Goal: Transaction & Acquisition: Purchase product/service

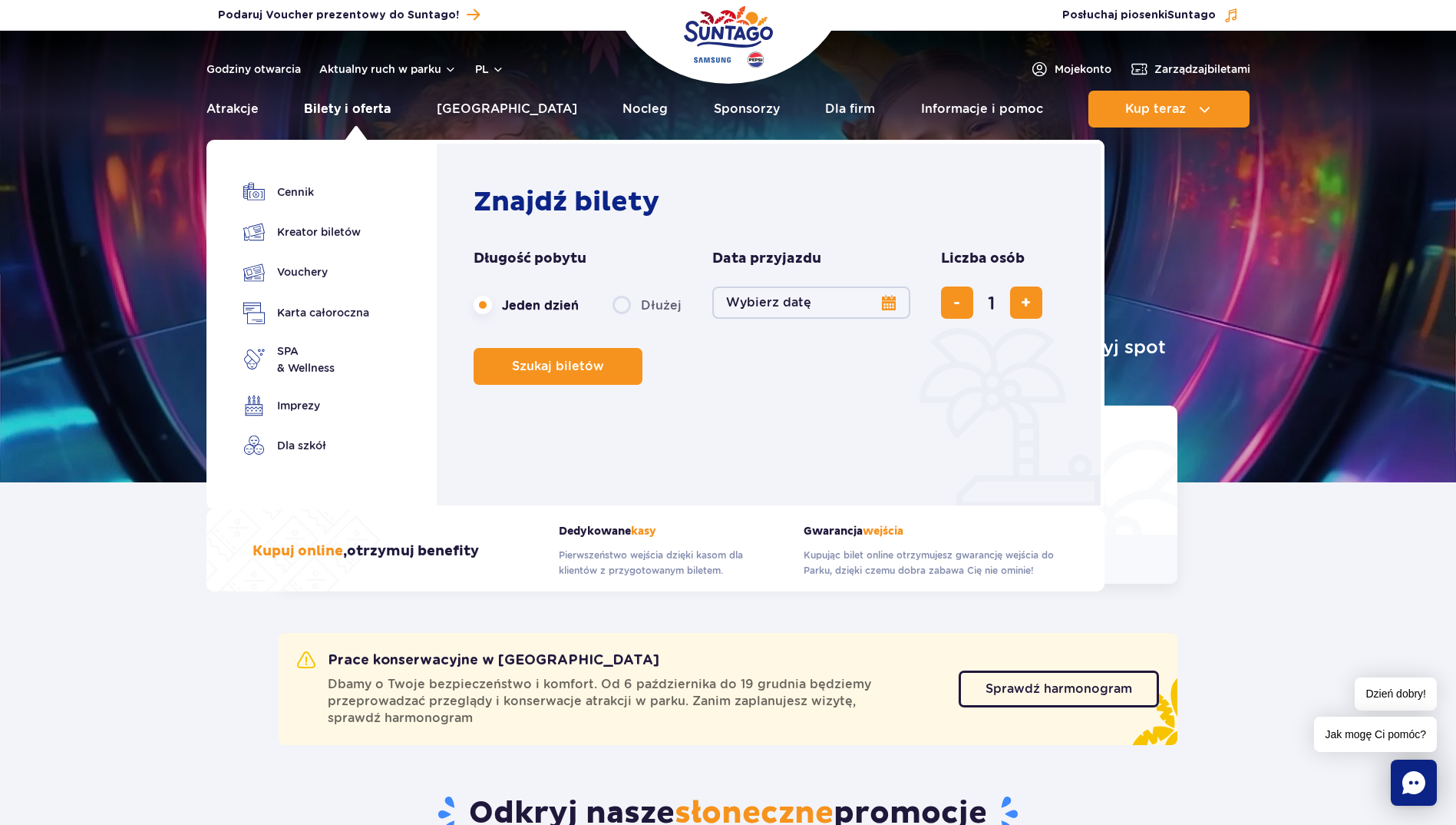
click at [372, 110] on link "Bilety i oferta" at bounding box center [347, 109] width 87 height 37
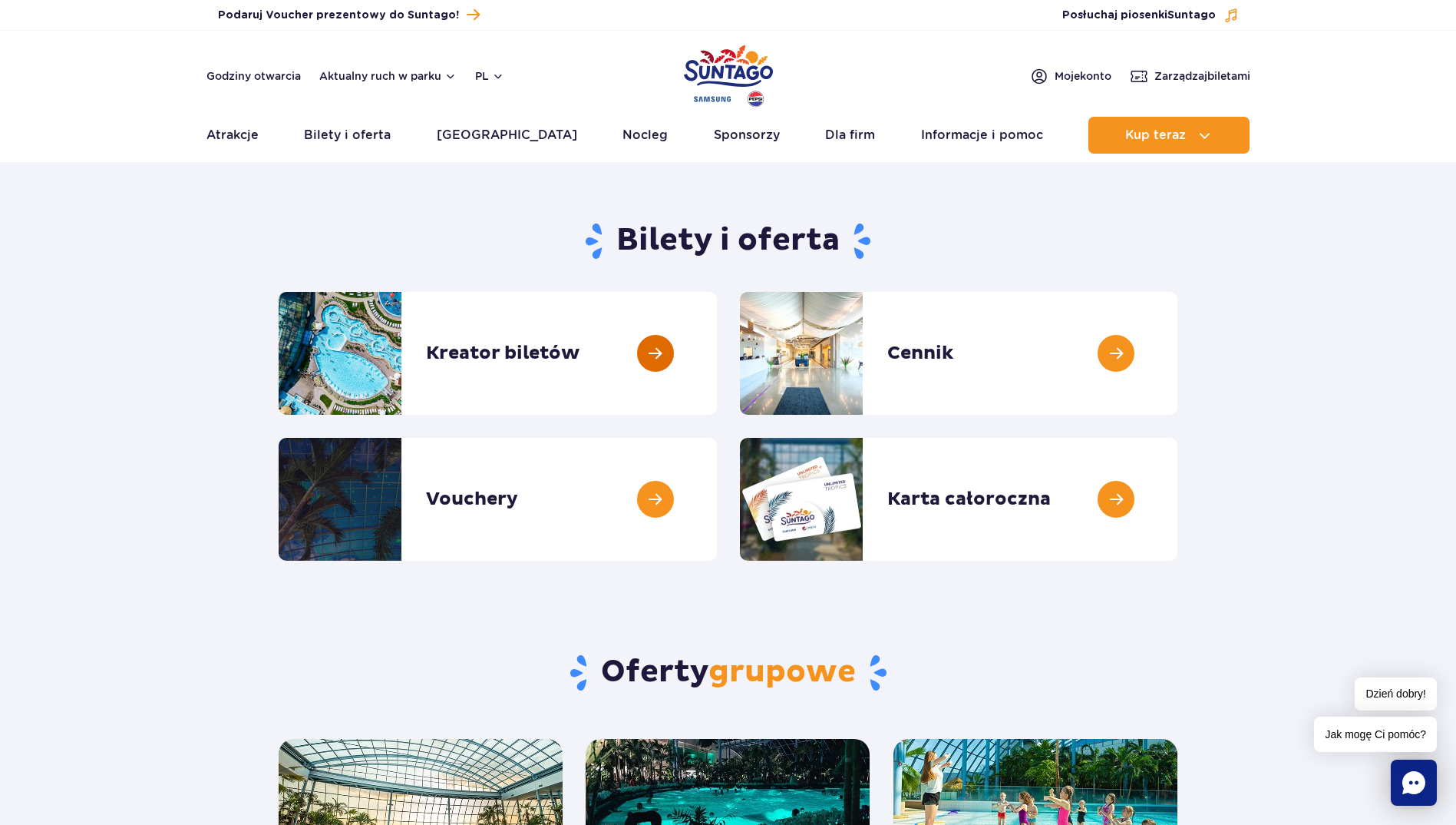
click at [717, 341] on link at bounding box center [717, 354] width 0 height 123
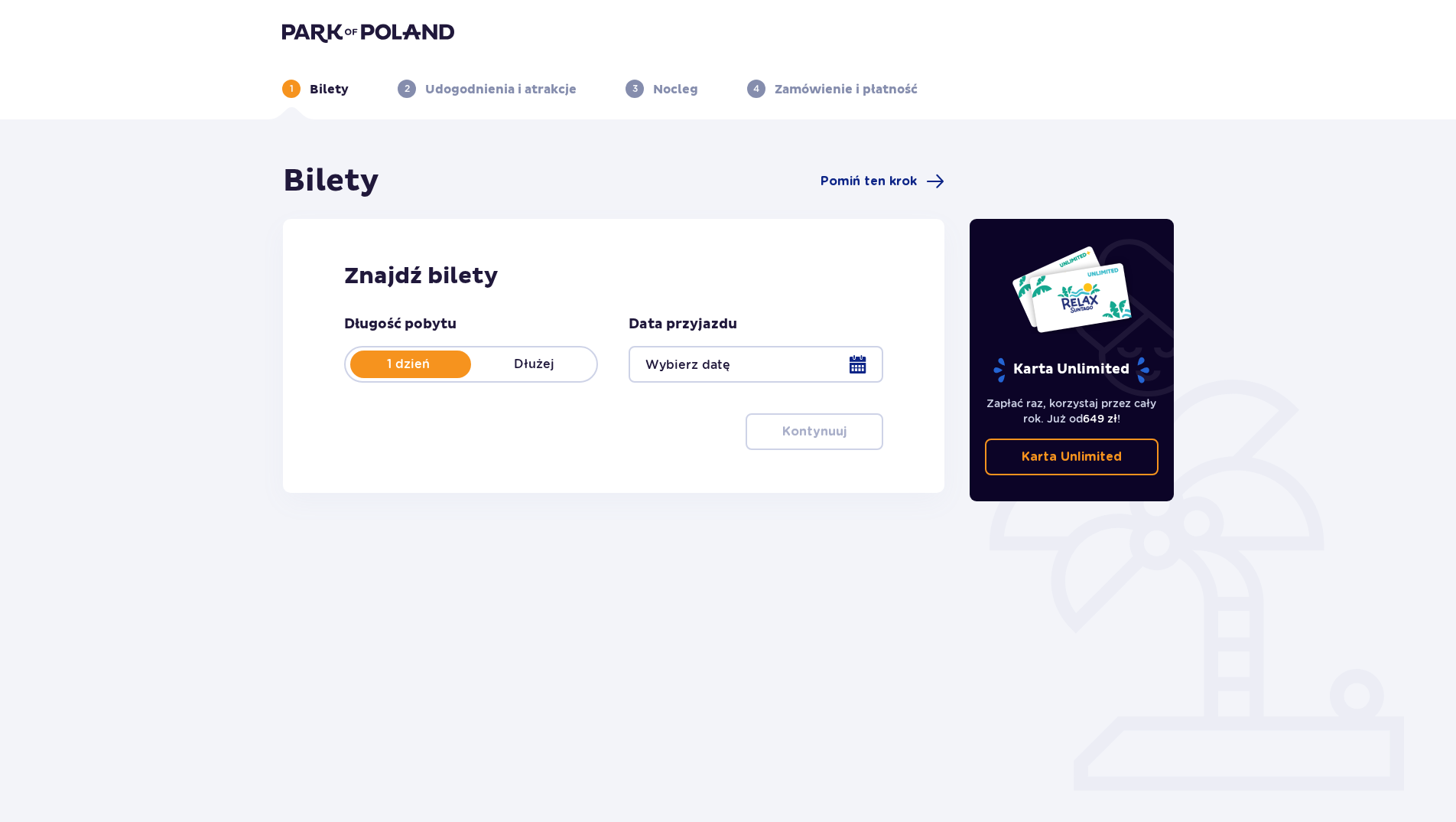
click at [722, 359] on div at bounding box center [756, 364] width 254 height 37
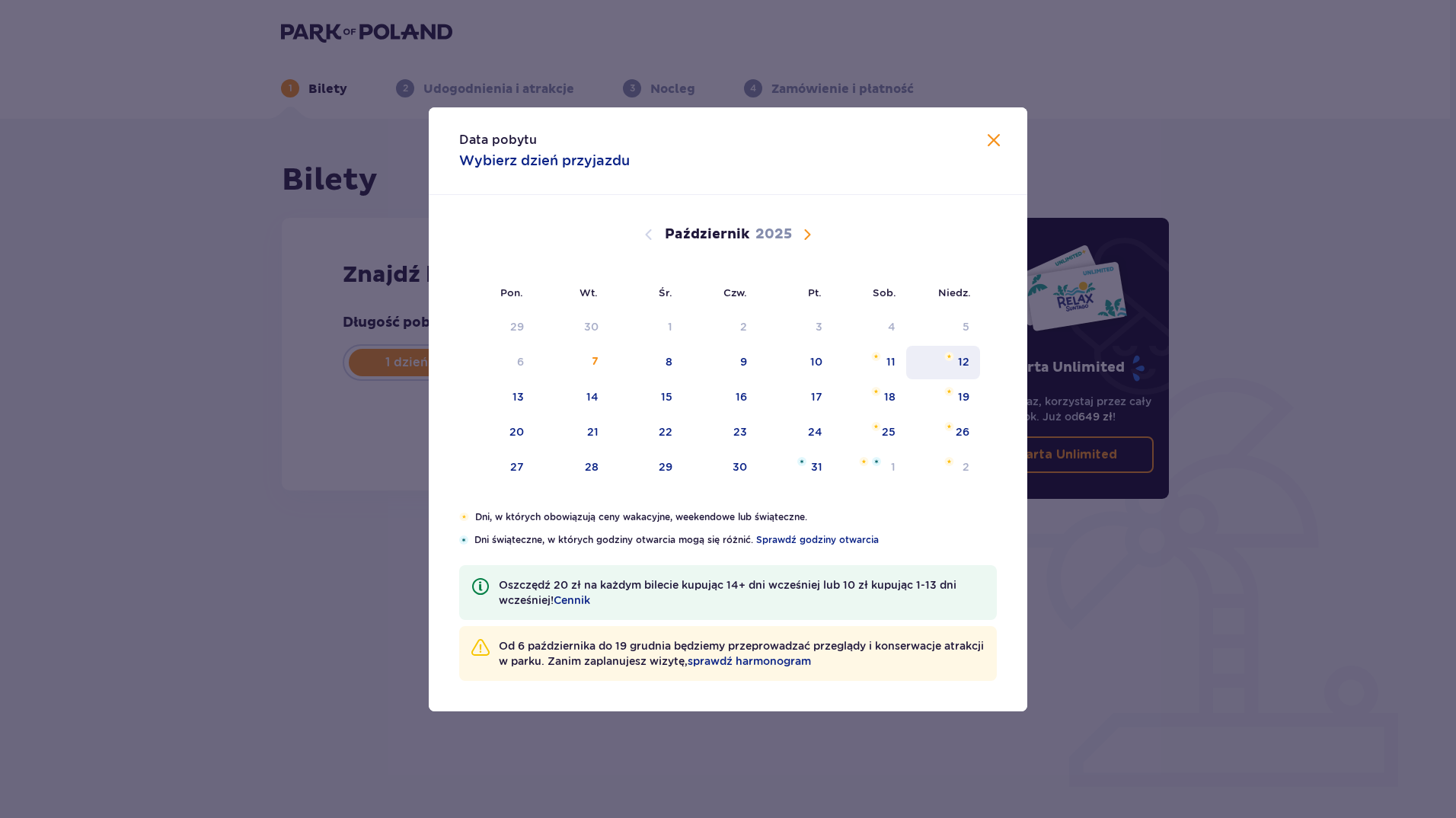
click at [953, 351] on div "12" at bounding box center [943, 362] width 74 height 34
type input "12.10.25"
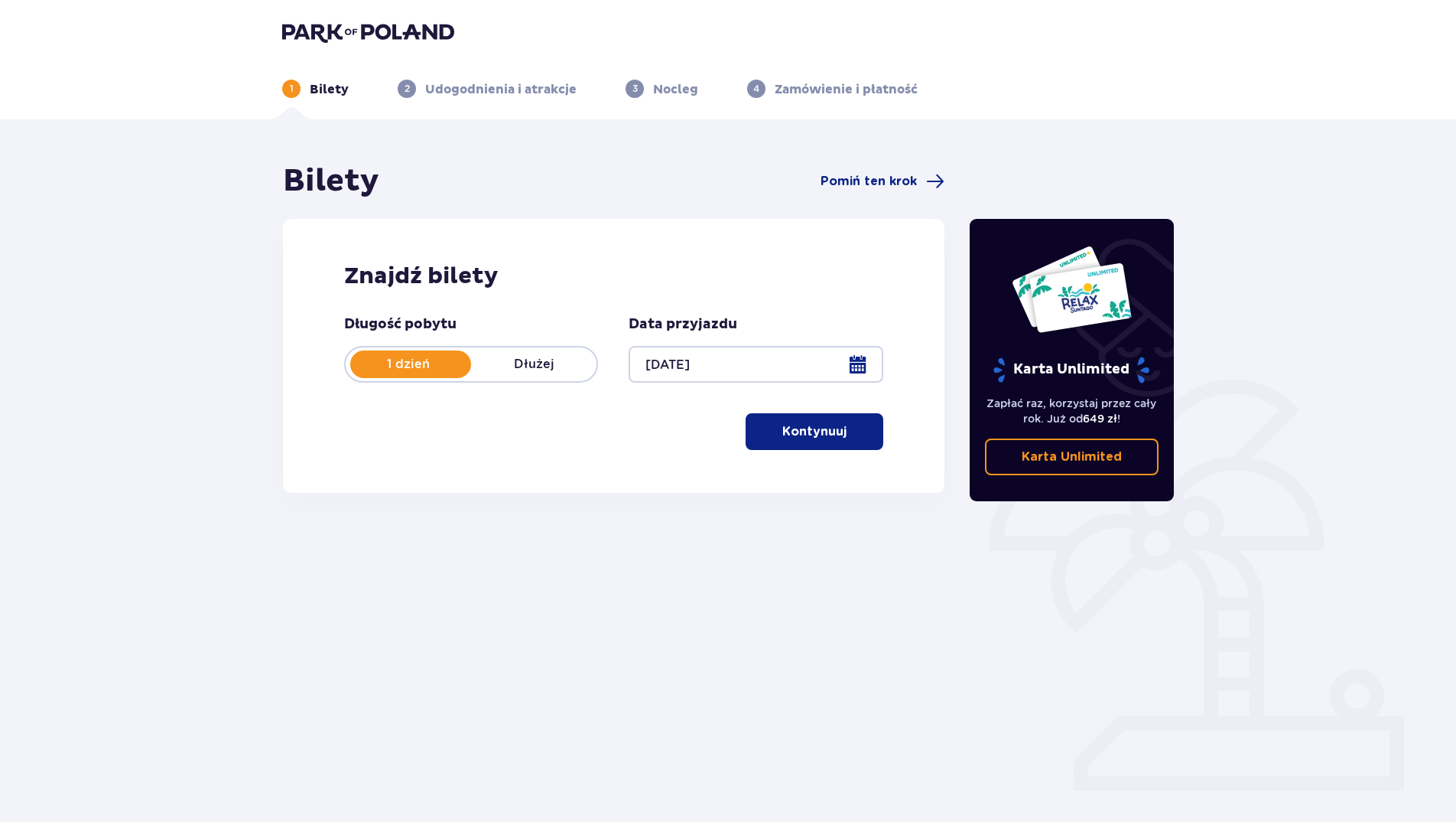
click at [811, 432] on p "Kontynuuj" at bounding box center [814, 431] width 64 height 17
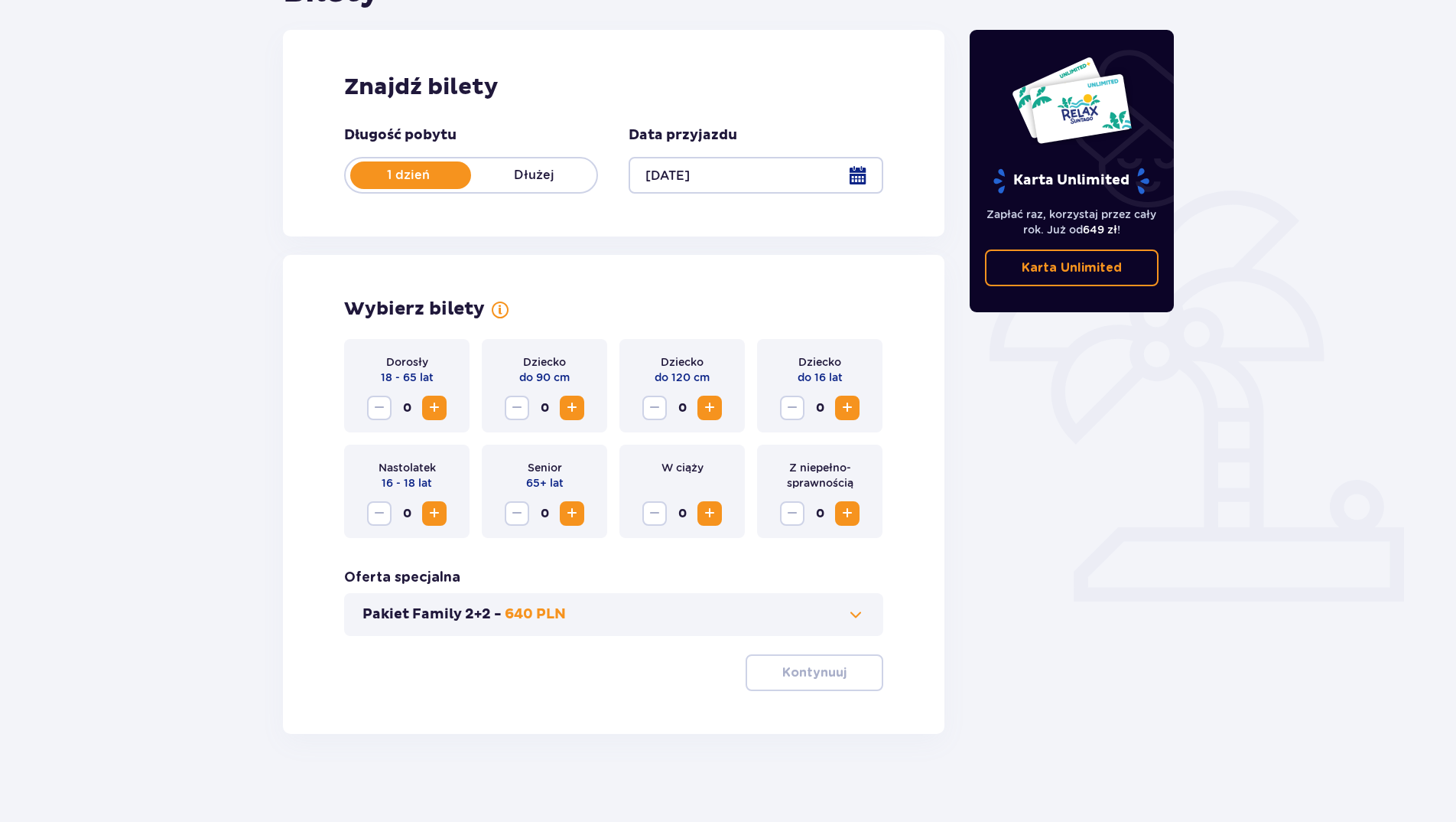
scroll to position [193, 0]
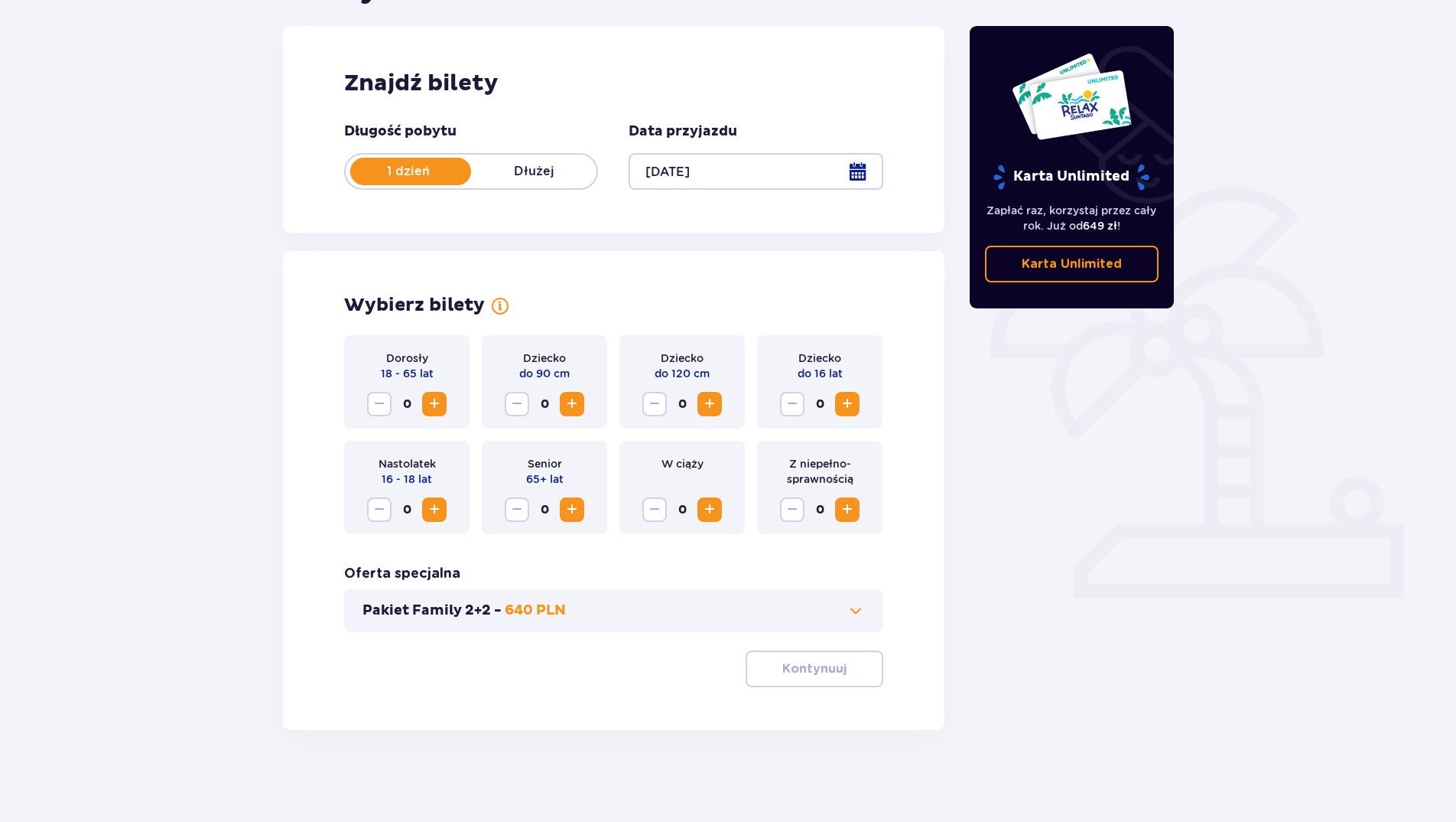
click at [426, 404] on span "Zwiększ" at bounding box center [434, 404] width 18 height 18
click at [715, 411] on span "Zwiększ" at bounding box center [709, 404] width 18 height 18
click at [562, 405] on button "Zwiększ" at bounding box center [572, 404] width 24 height 24
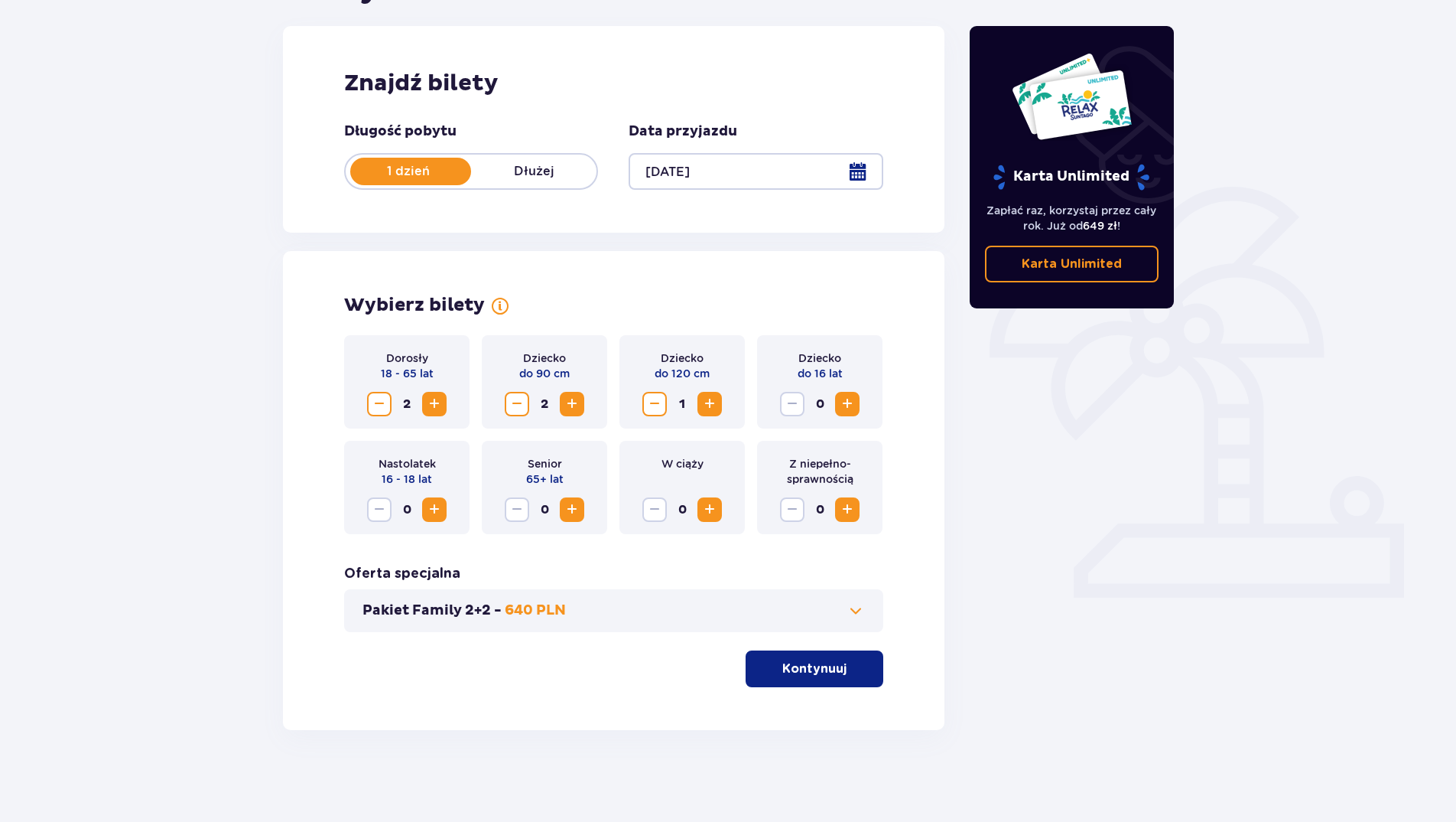
click at [856, 608] on span at bounding box center [855, 610] width 18 height 18
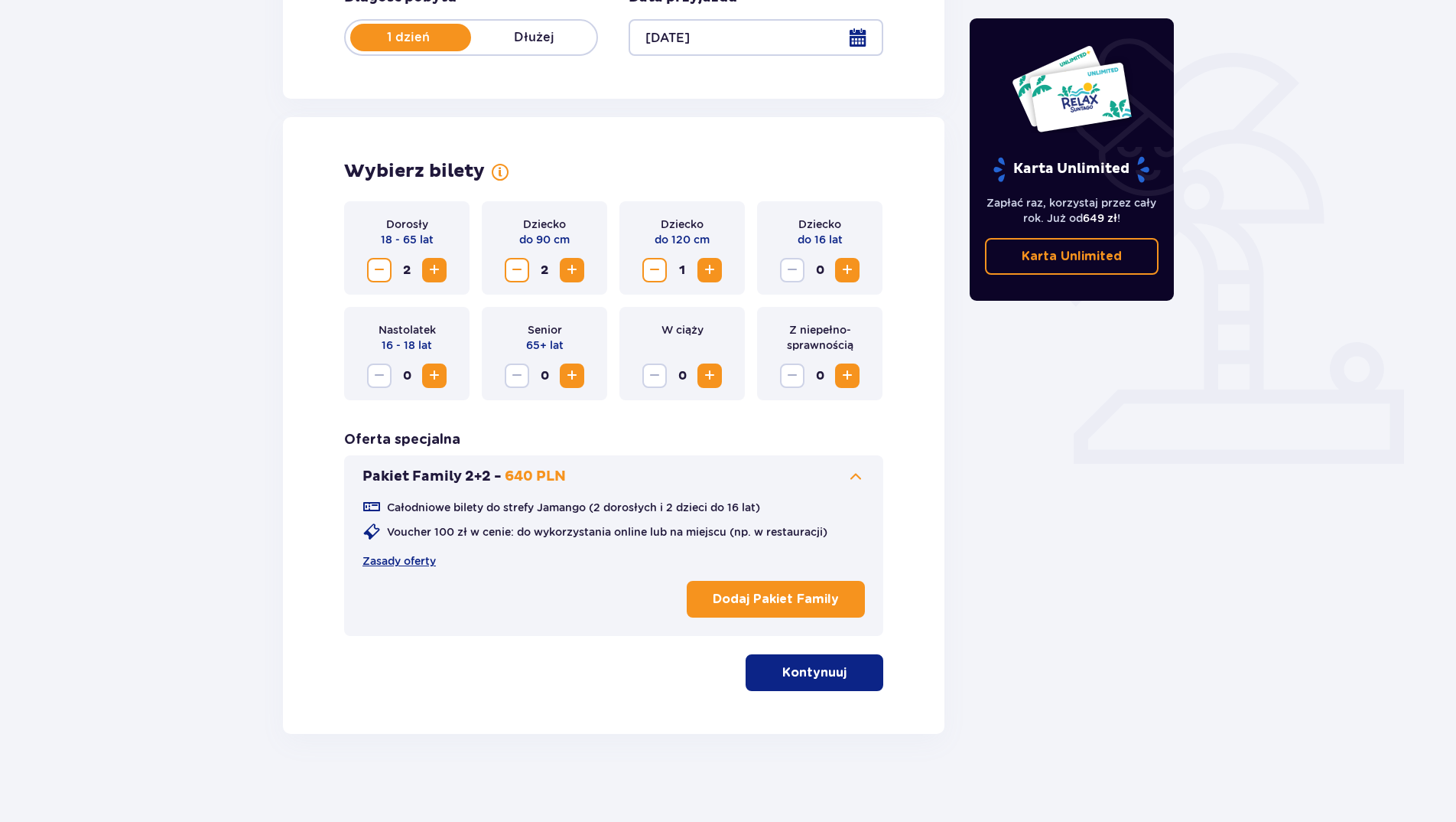
scroll to position [330, 0]
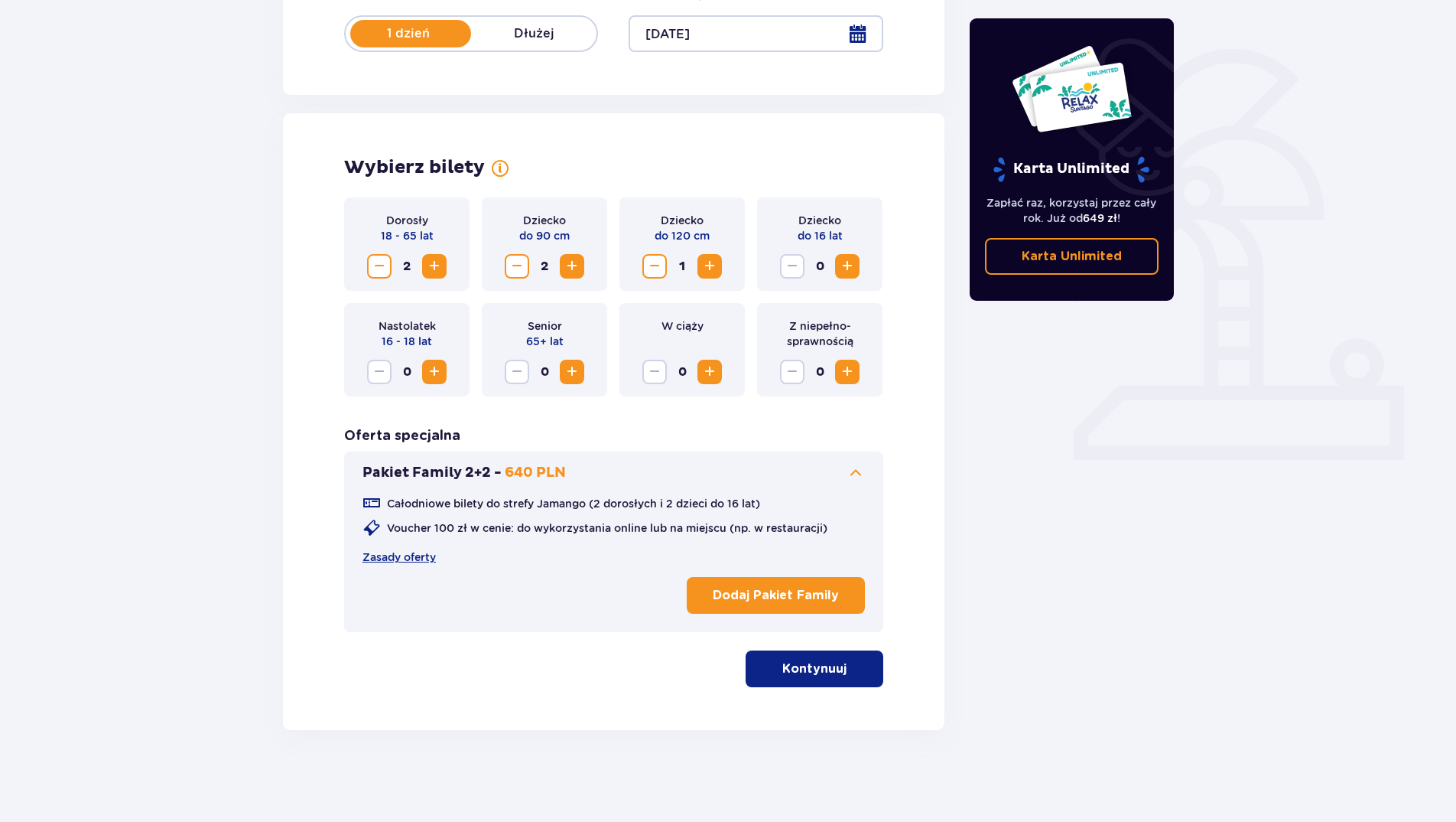
click at [820, 669] on p "Kontynuuj" at bounding box center [814, 668] width 64 height 17
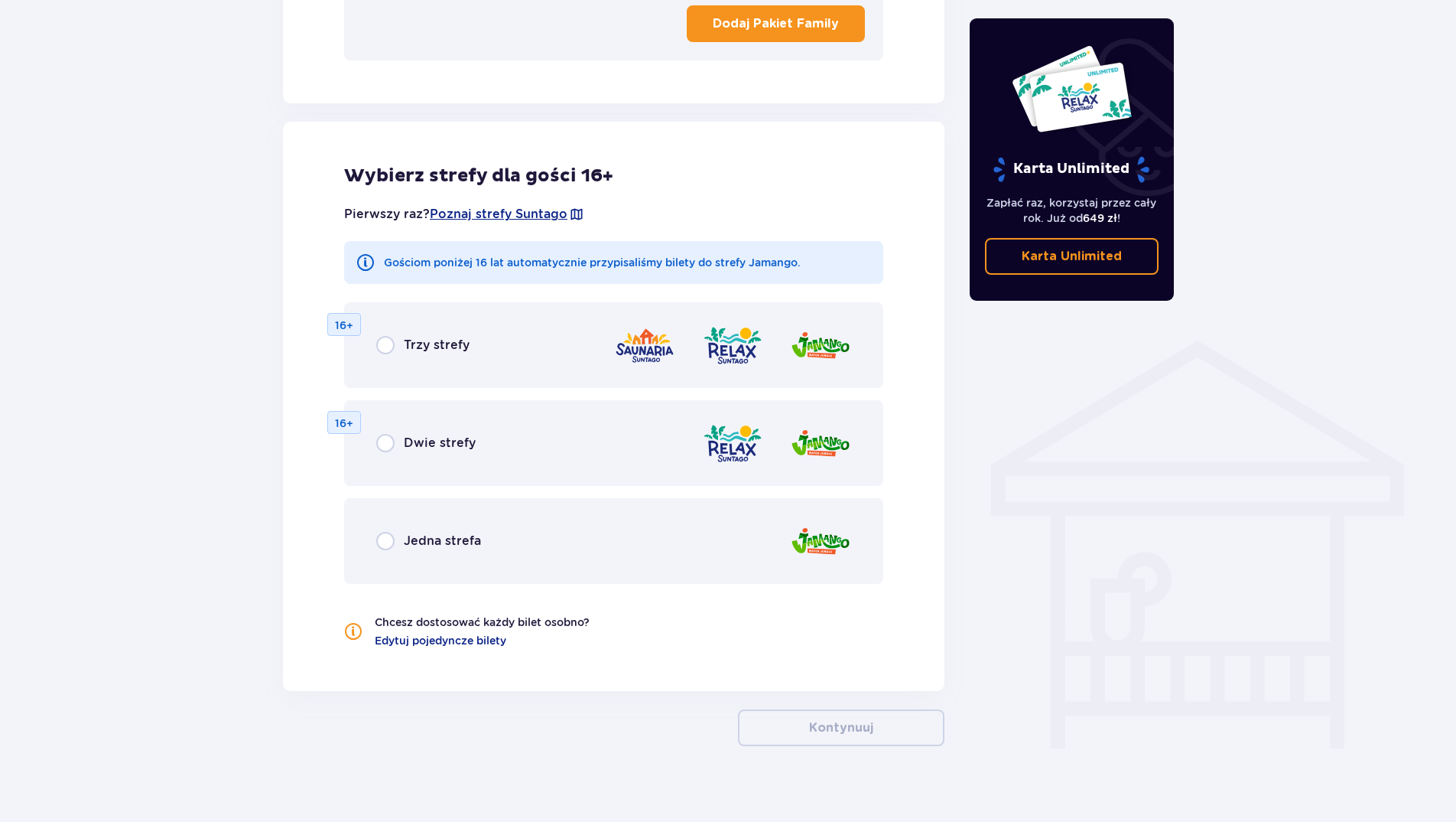
scroll to position [918, 0]
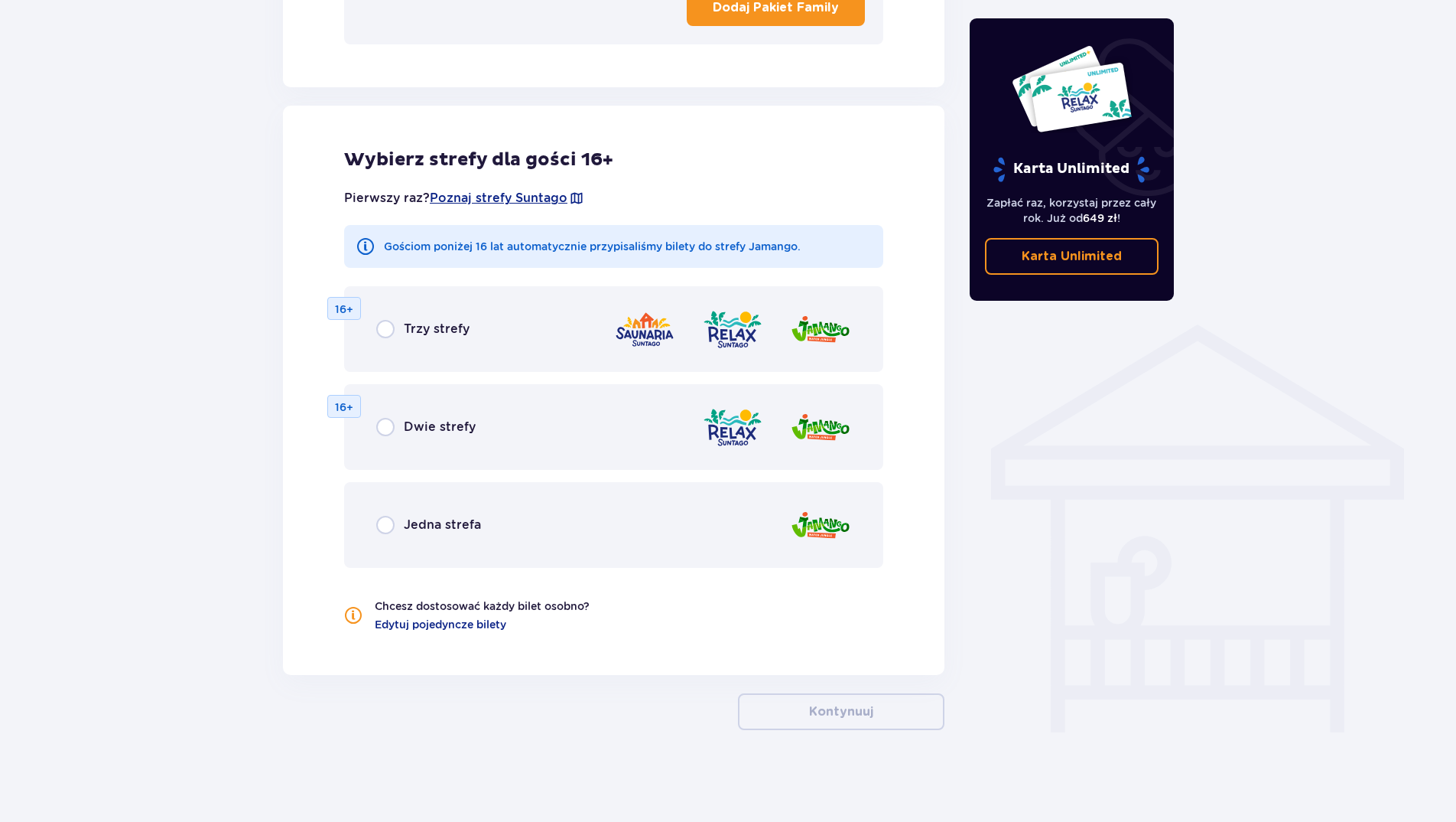
click at [403, 529] on div "Jedna strefa" at bounding box center [428, 525] width 105 height 18
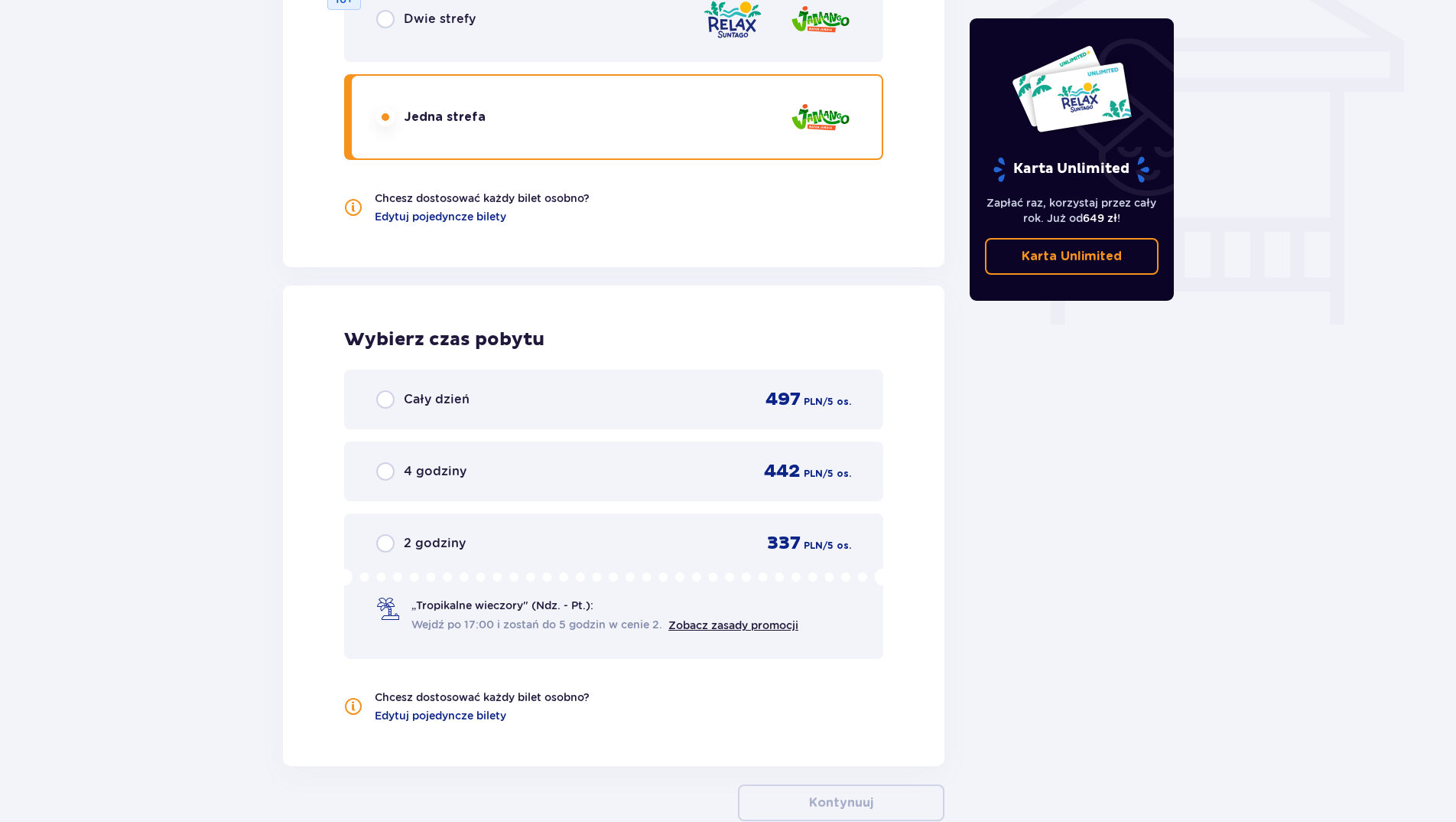
scroll to position [1188, 0]
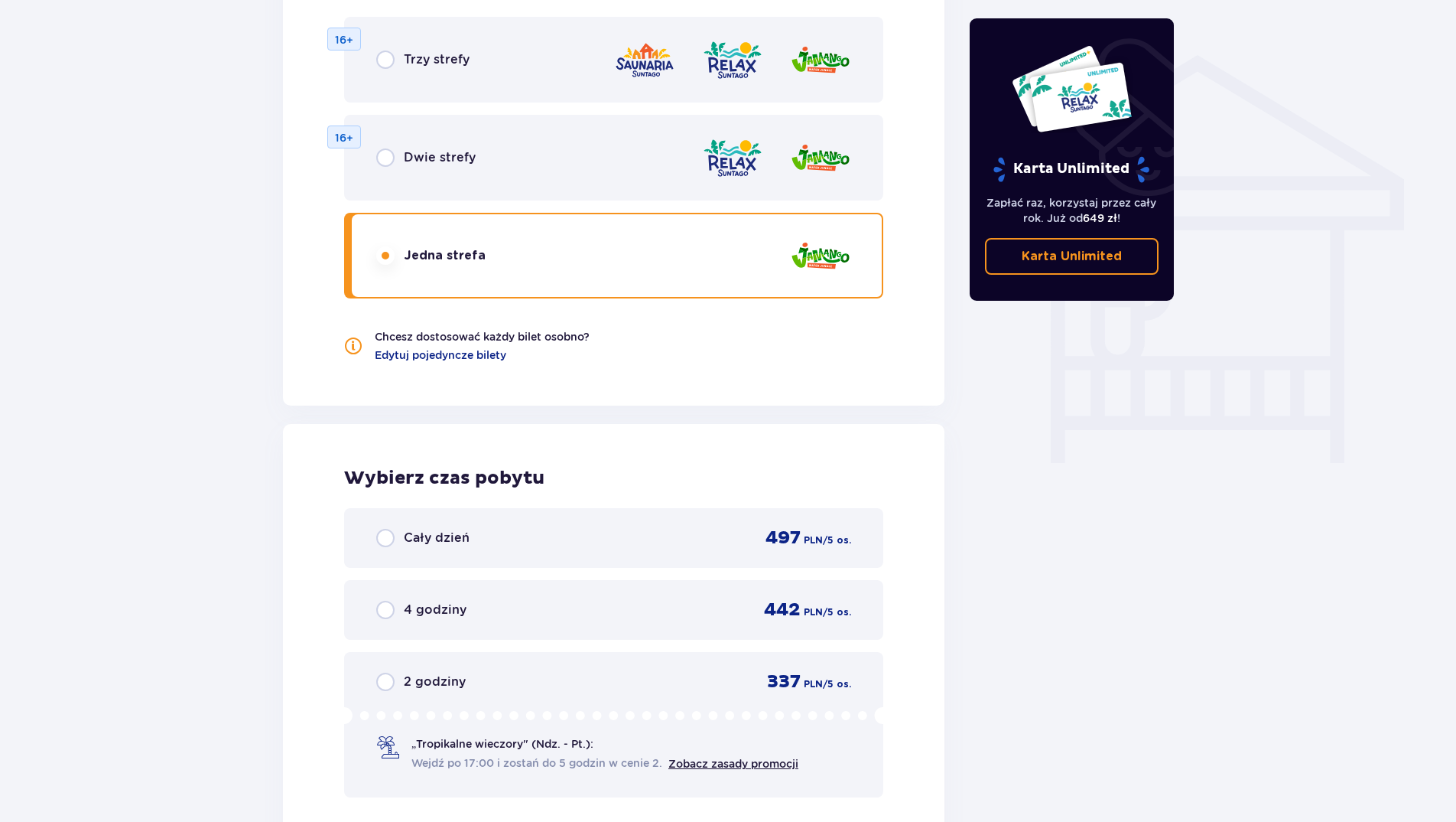
click at [416, 165] on span "Dwie strefy" at bounding box center [439, 157] width 72 height 17
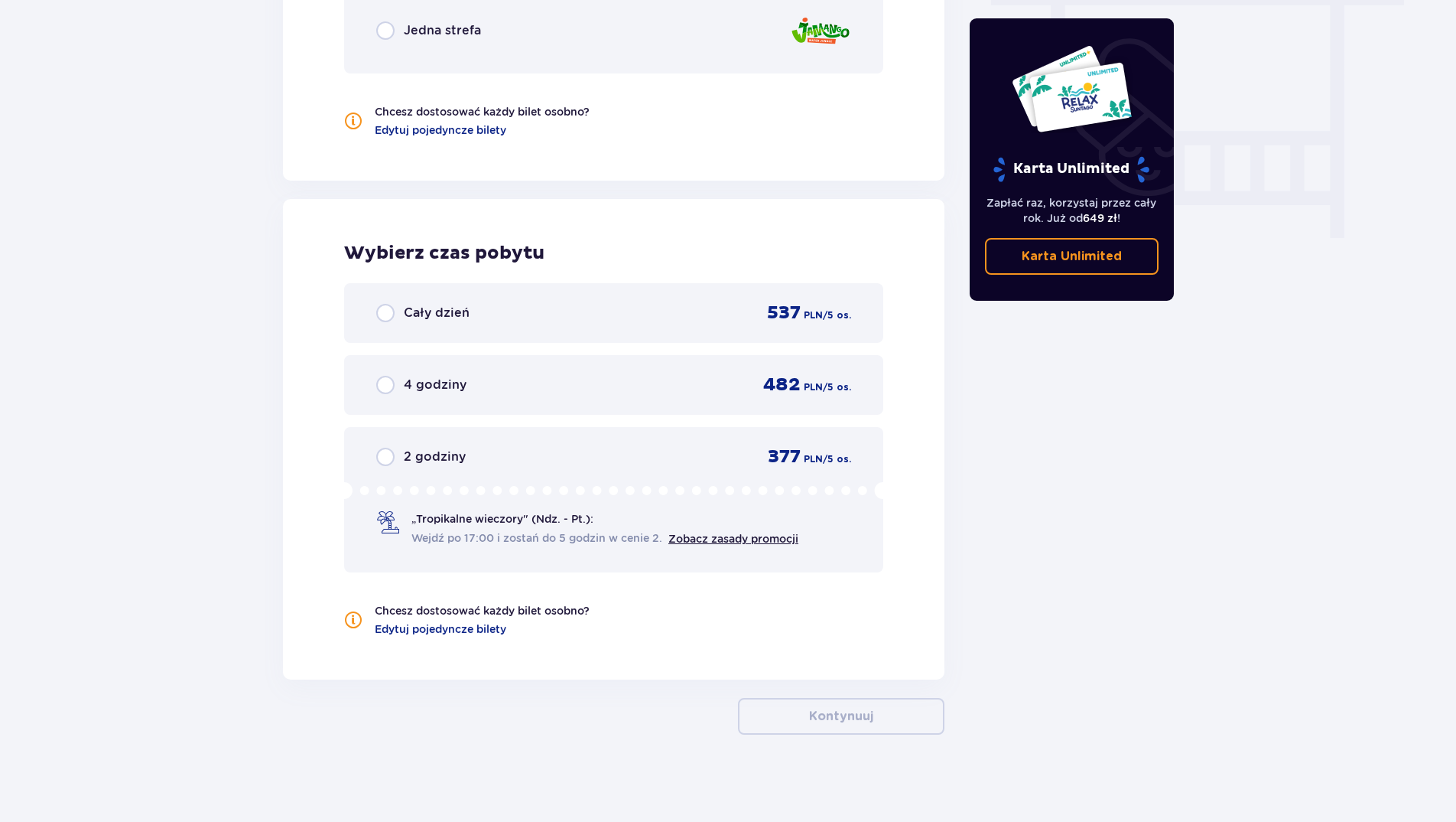
scroll to position [1417, 0]
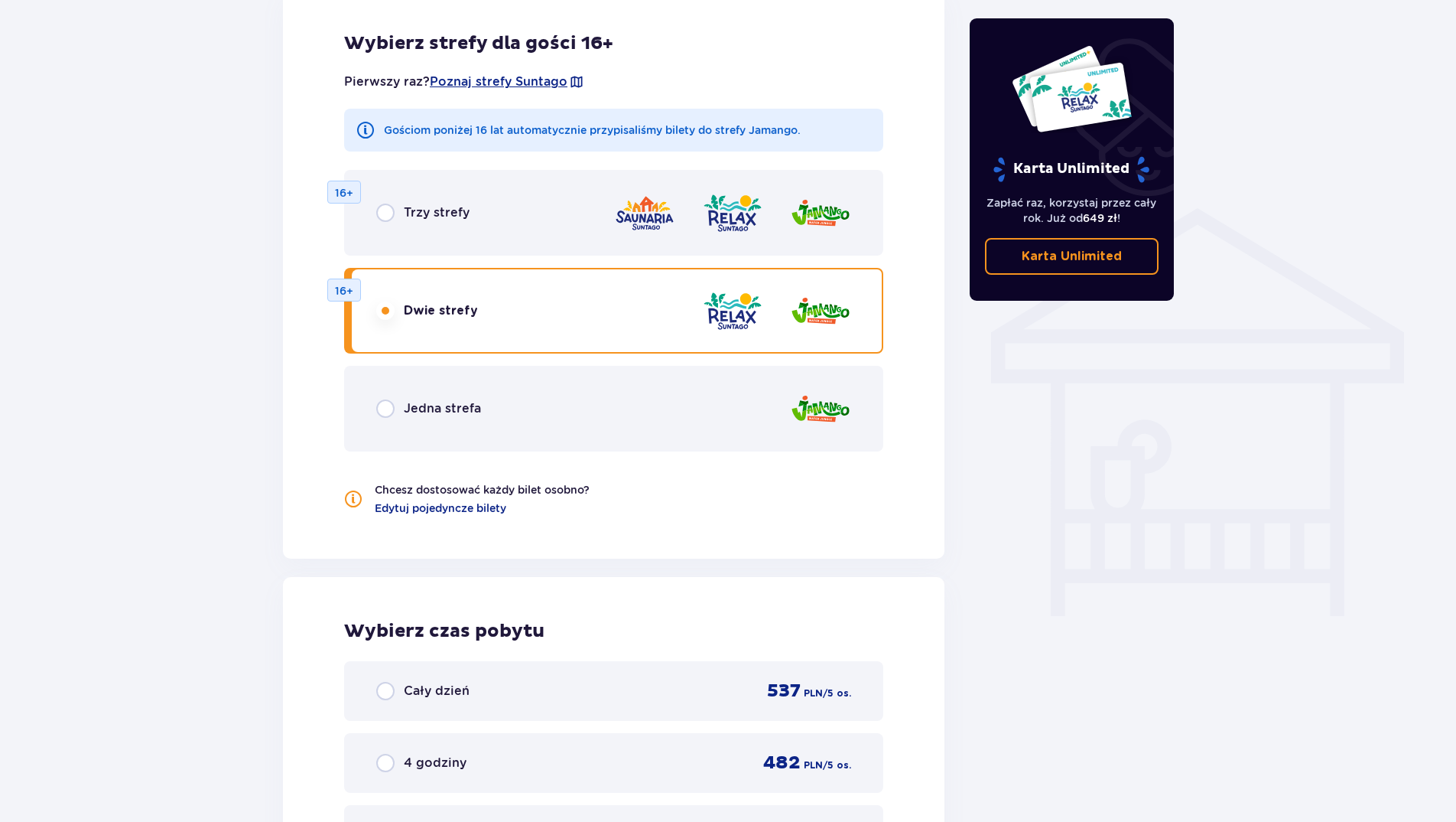
click at [467, 229] on div "Trzy strefy 16+" at bounding box center [614, 212] width 539 height 86
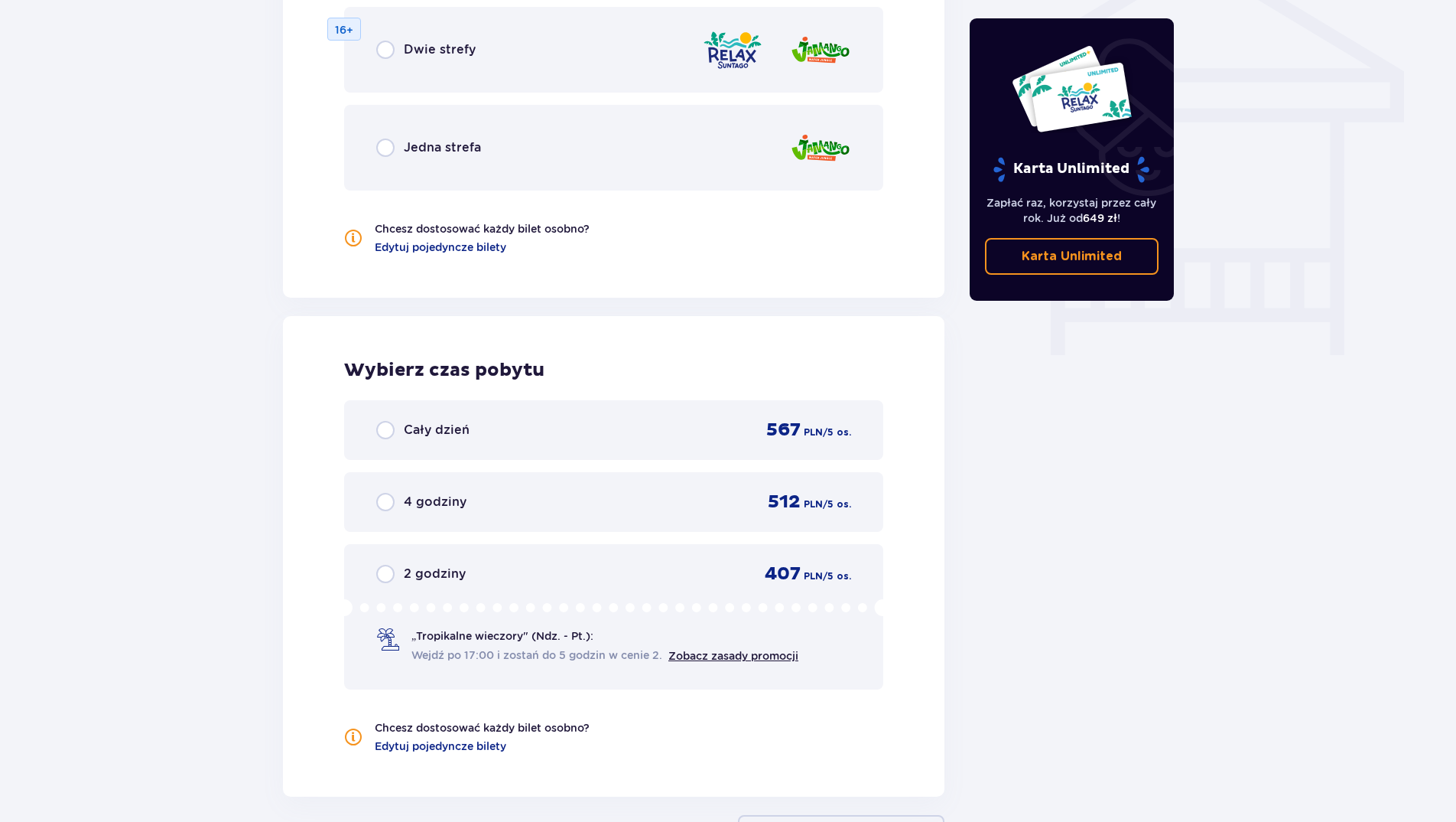
scroll to position [1111, 0]
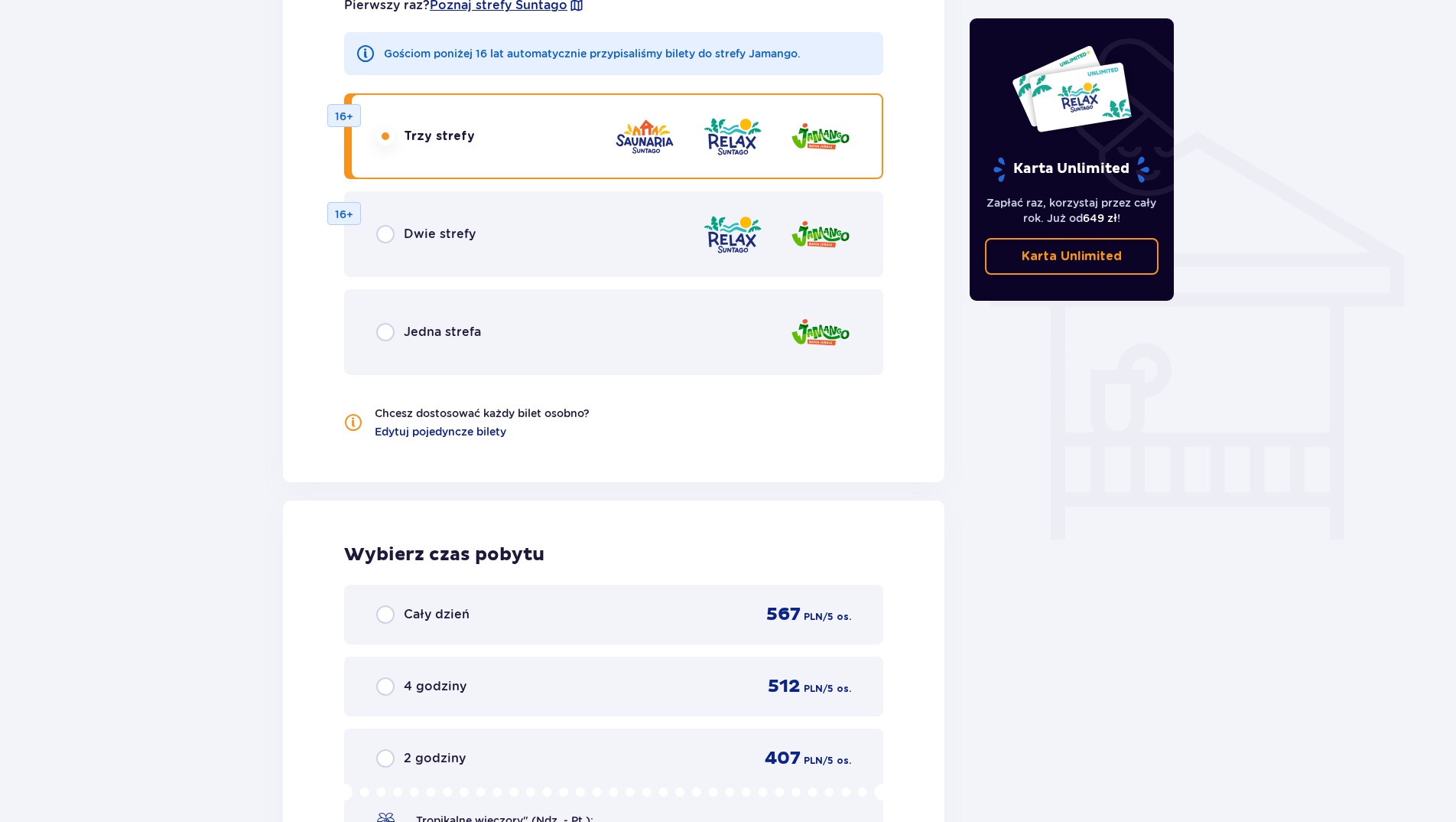
click at [440, 315] on div "Jedna strefa" at bounding box center [614, 332] width 539 height 86
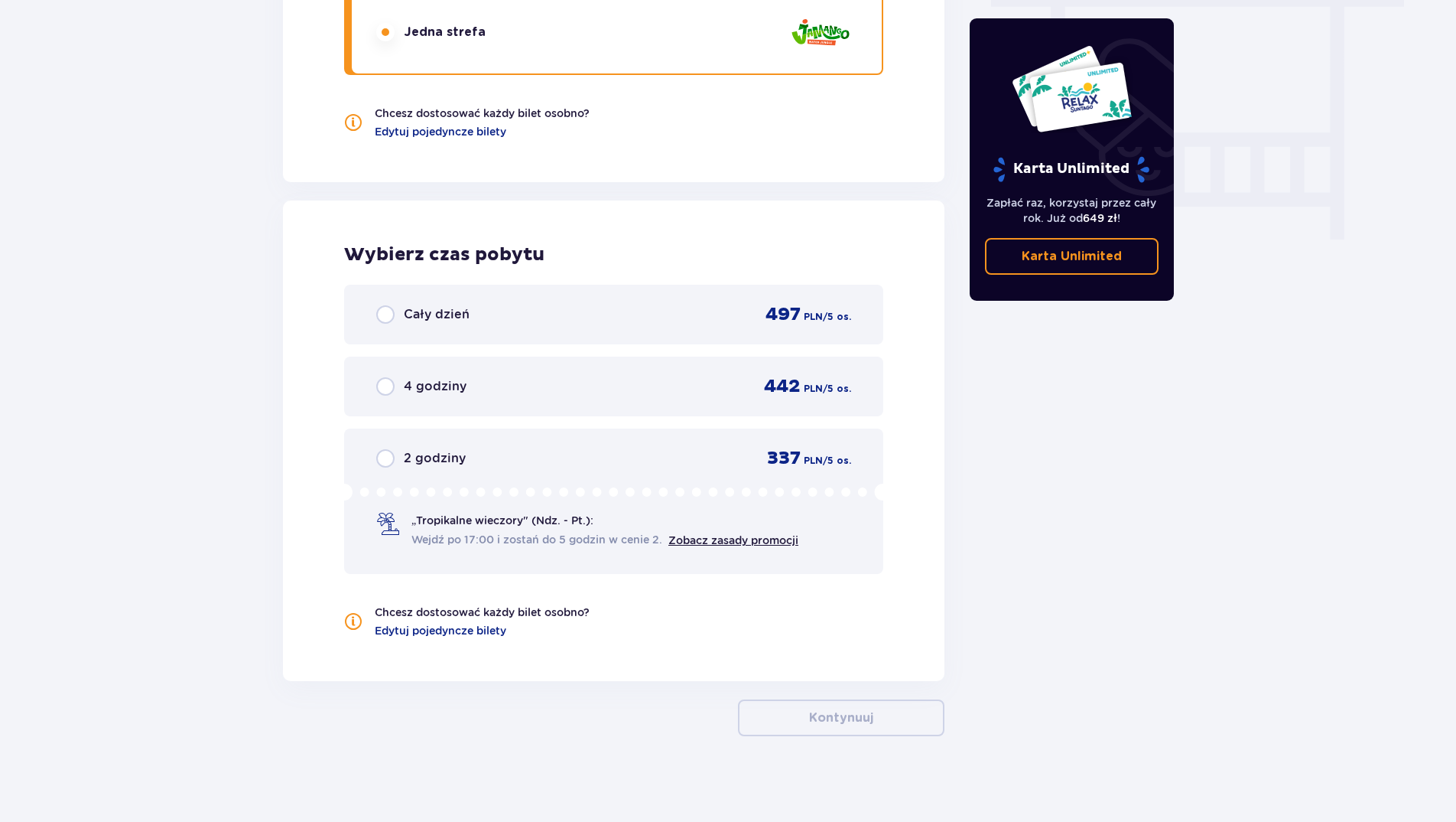
scroll to position [1417, 0]
